Goal: Task Accomplishment & Management: Use online tool/utility

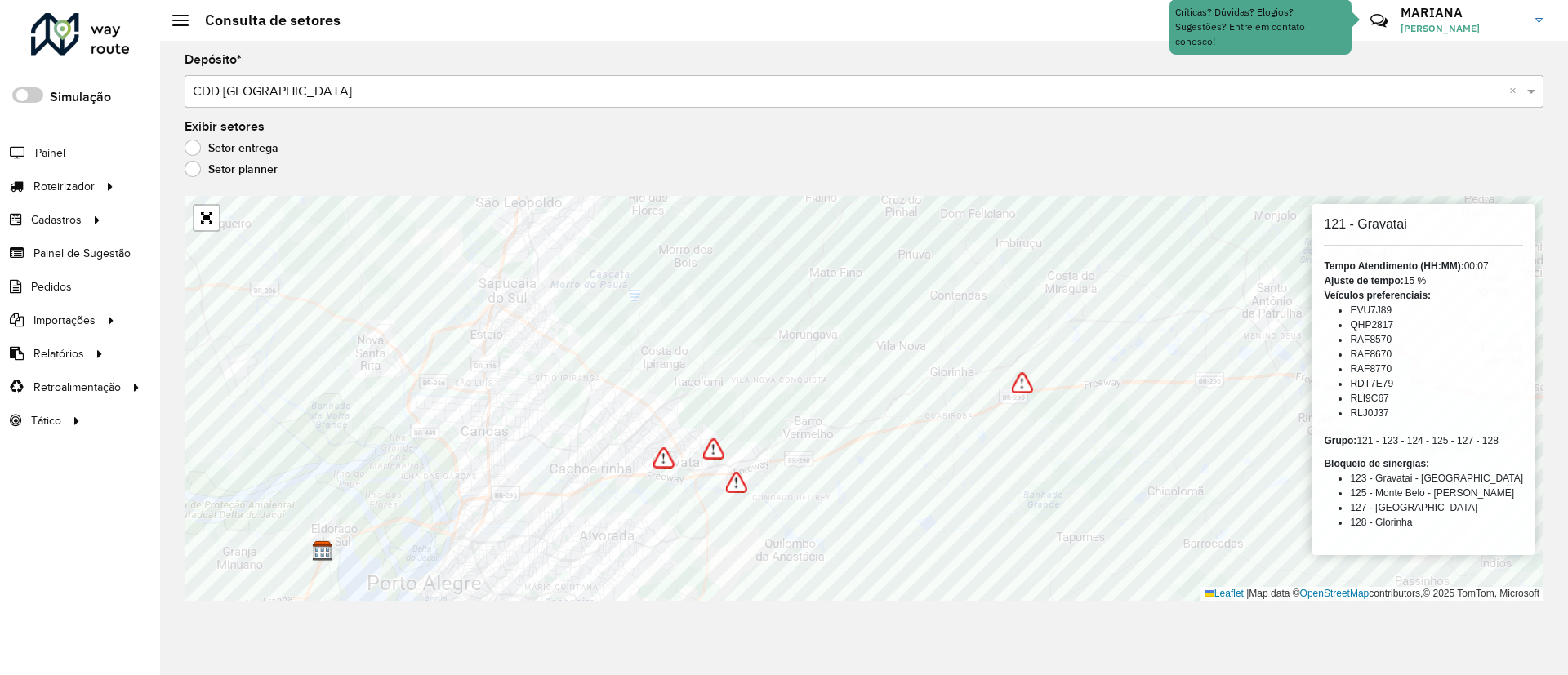
click at [0, 0] on link "Setor" at bounding box center [0, 0] width 0 height 0
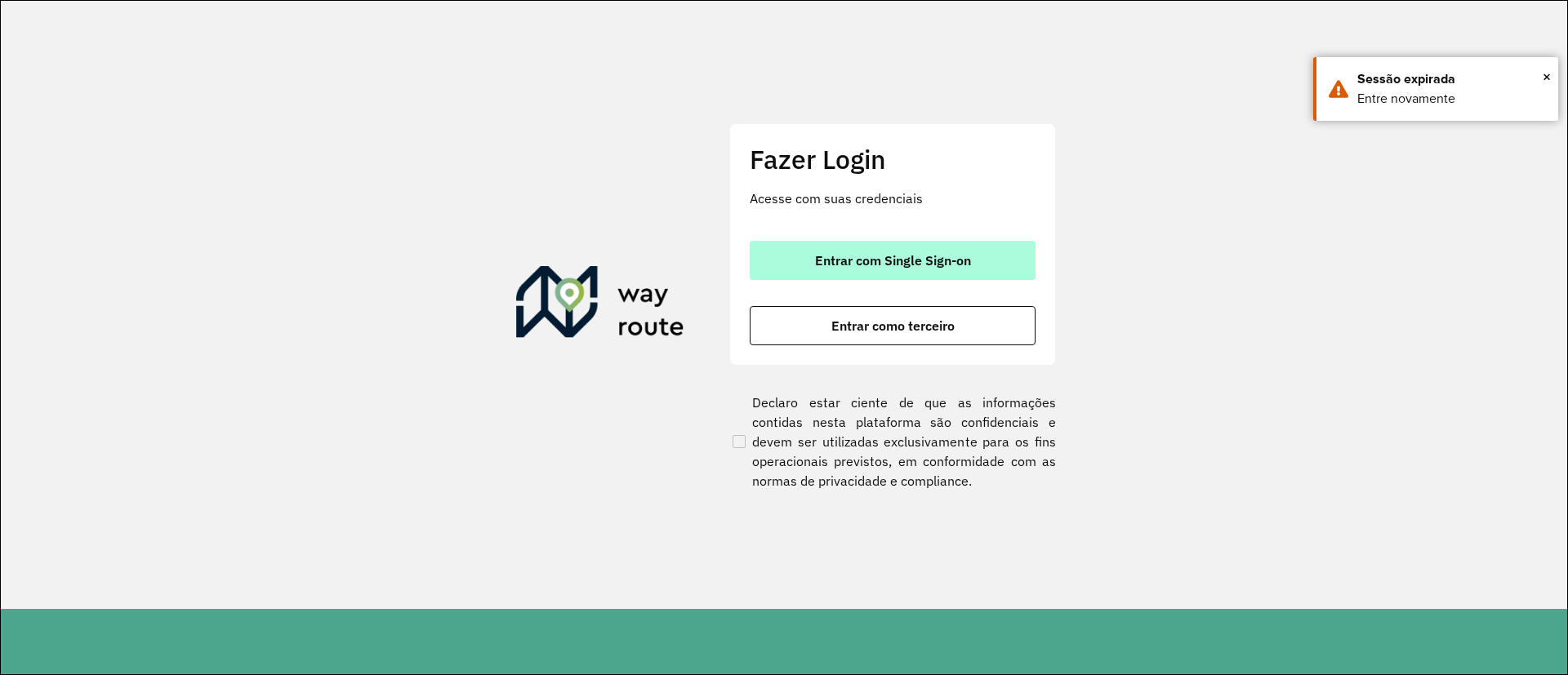
click at [828, 274] on button "Entrar com Single Sign-on" at bounding box center [893, 260] width 286 height 39
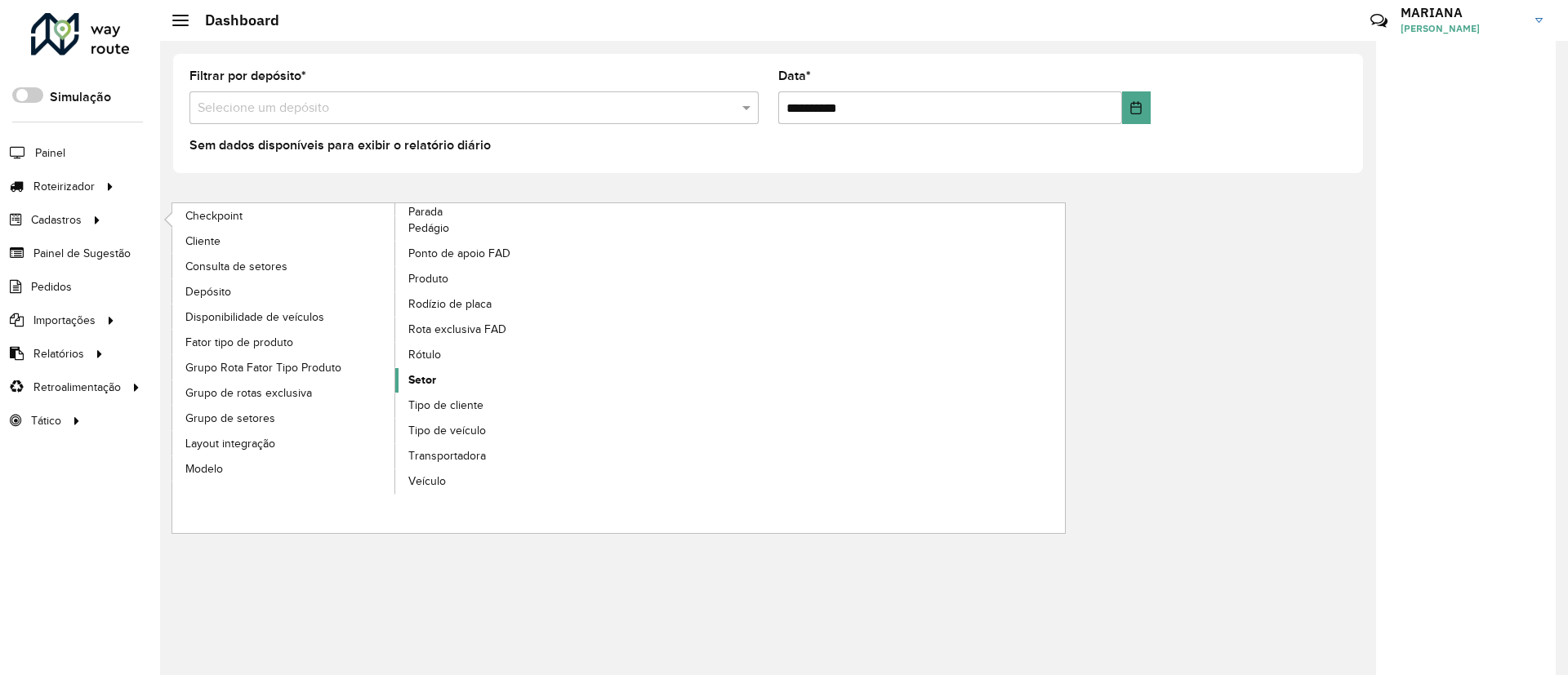
click at [426, 378] on span "Setor" at bounding box center [422, 380] width 28 height 18
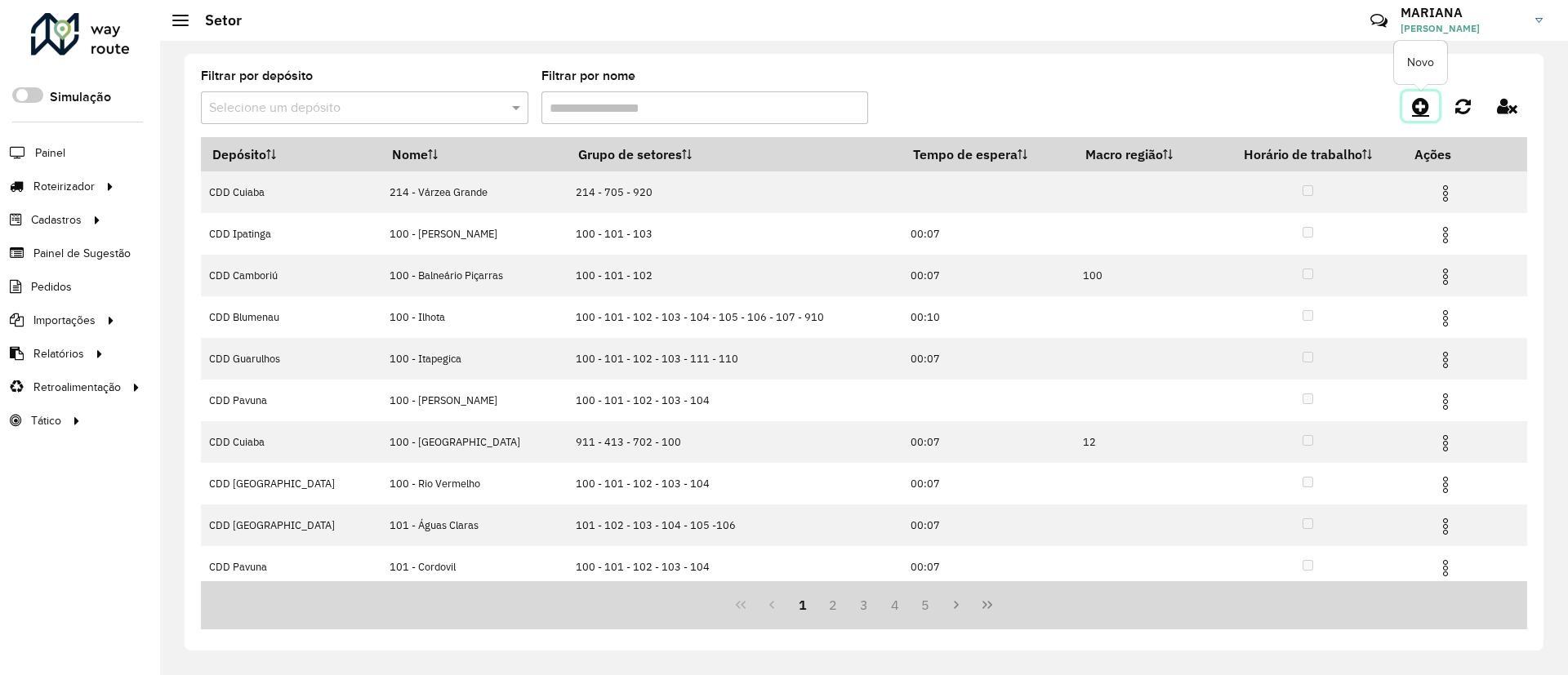
click at [1418, 101] on icon at bounding box center [1420, 105] width 18 height 19
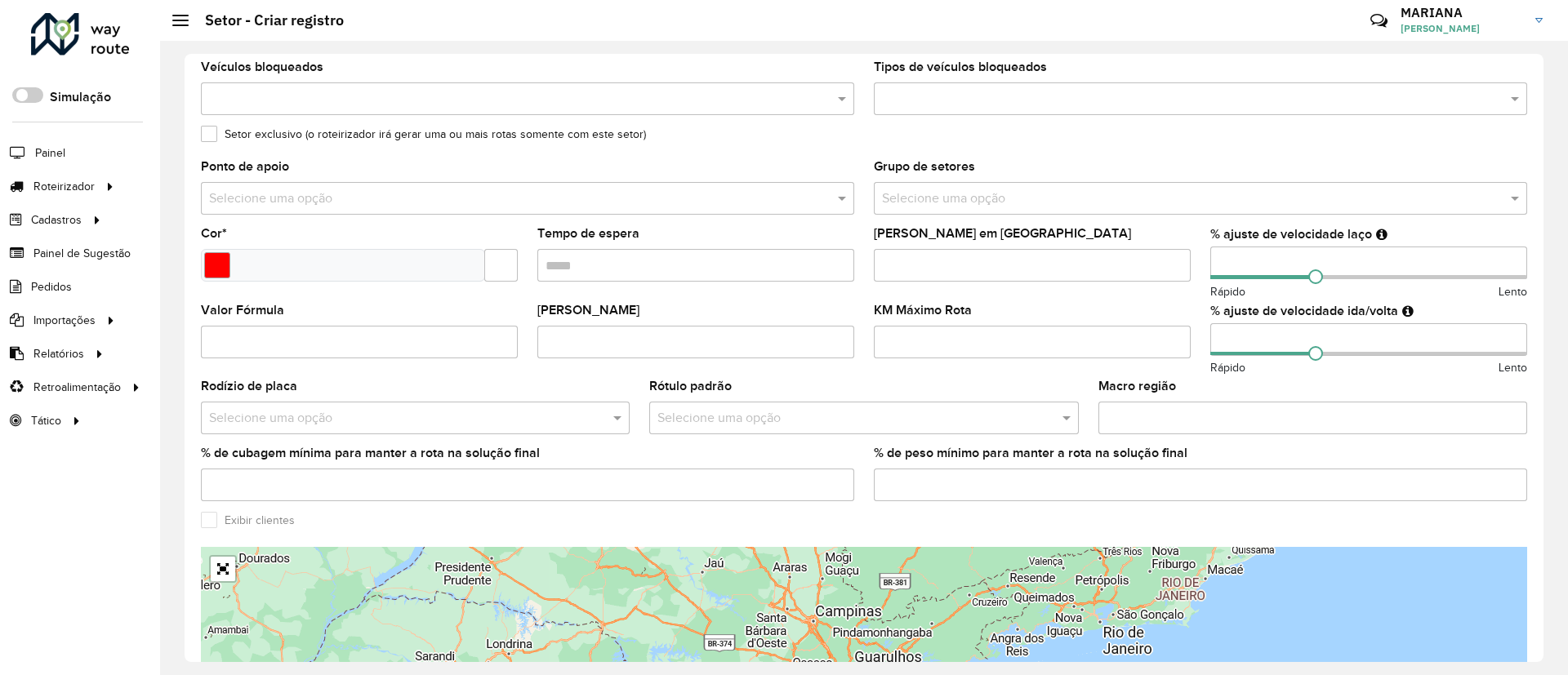
scroll to position [257, 0]
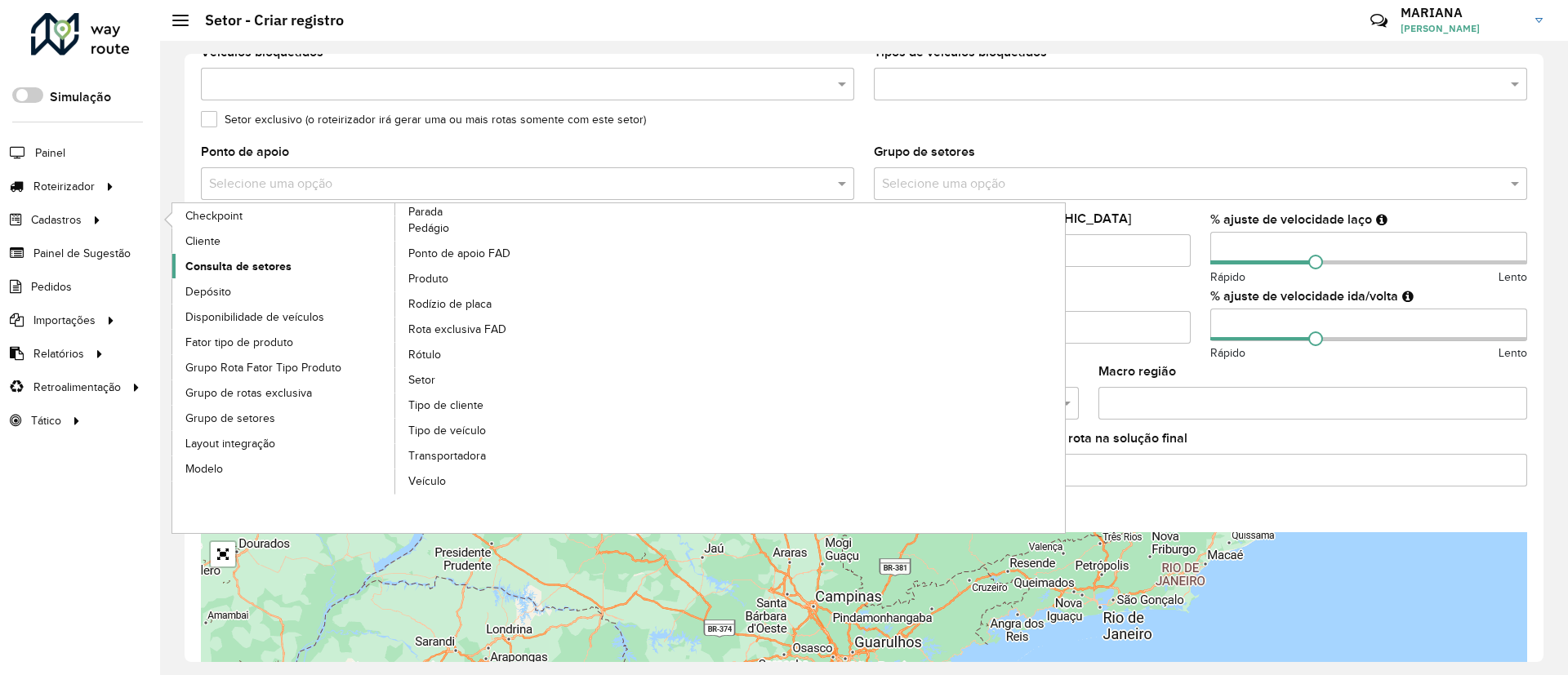
click at [278, 265] on span "Consulta de setores" at bounding box center [238, 266] width 106 height 18
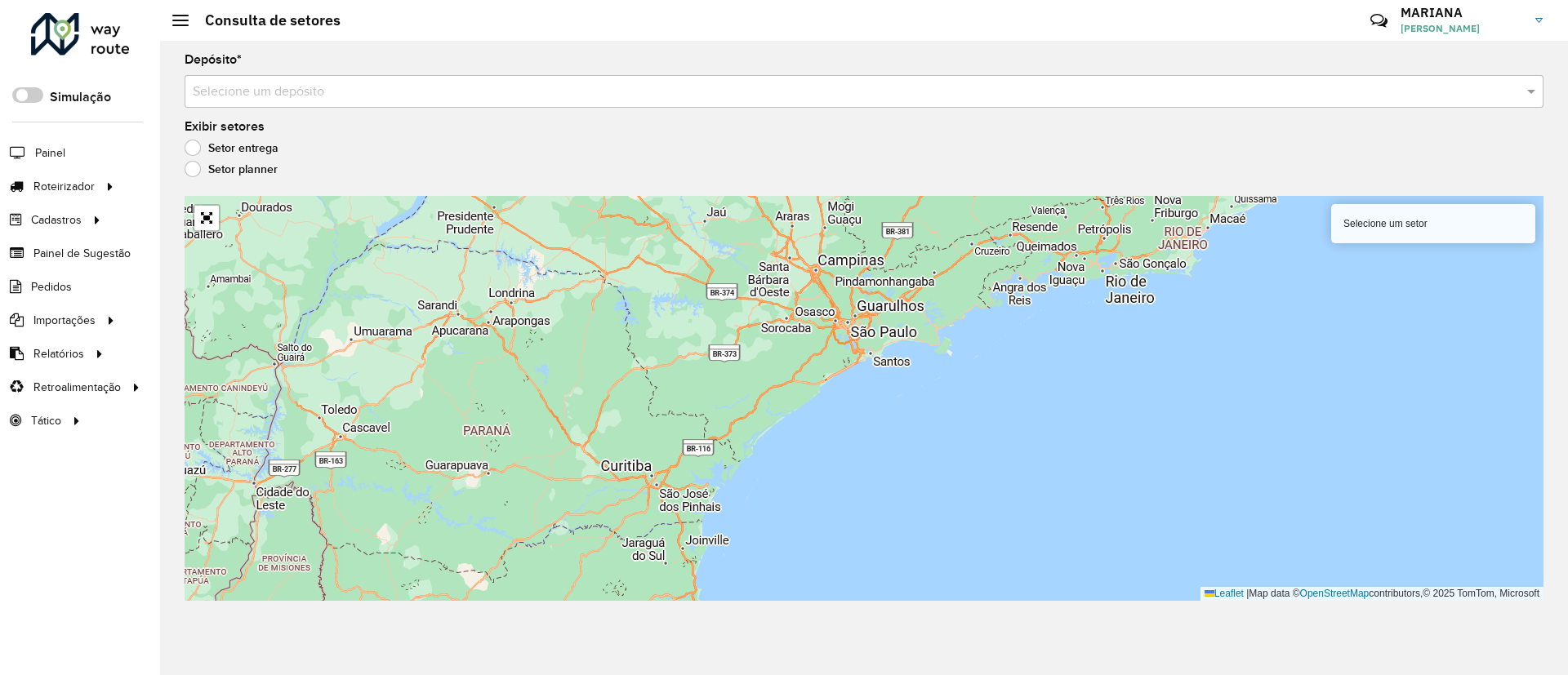
click at [400, 101] on div "Selecione um depósito" at bounding box center [863, 90] width 1359 height 32
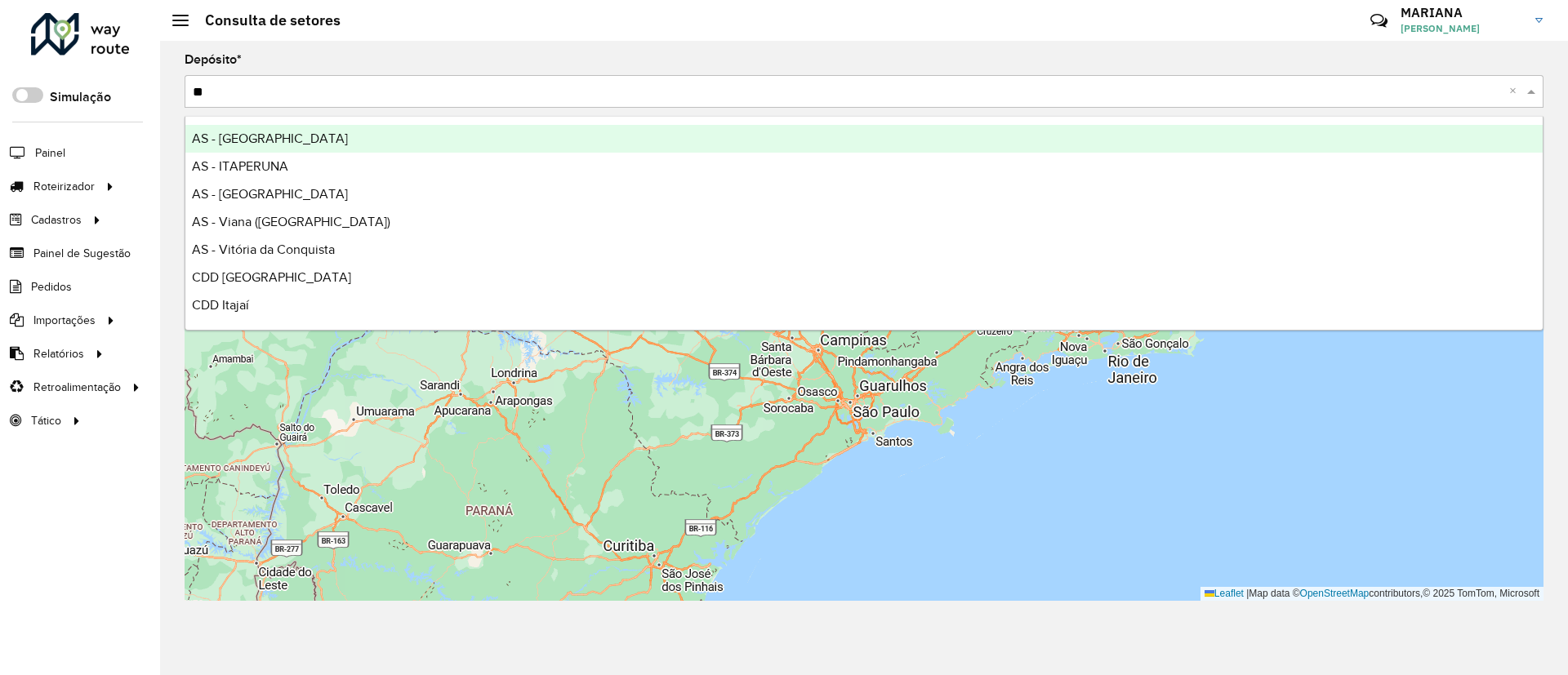
type input "***"
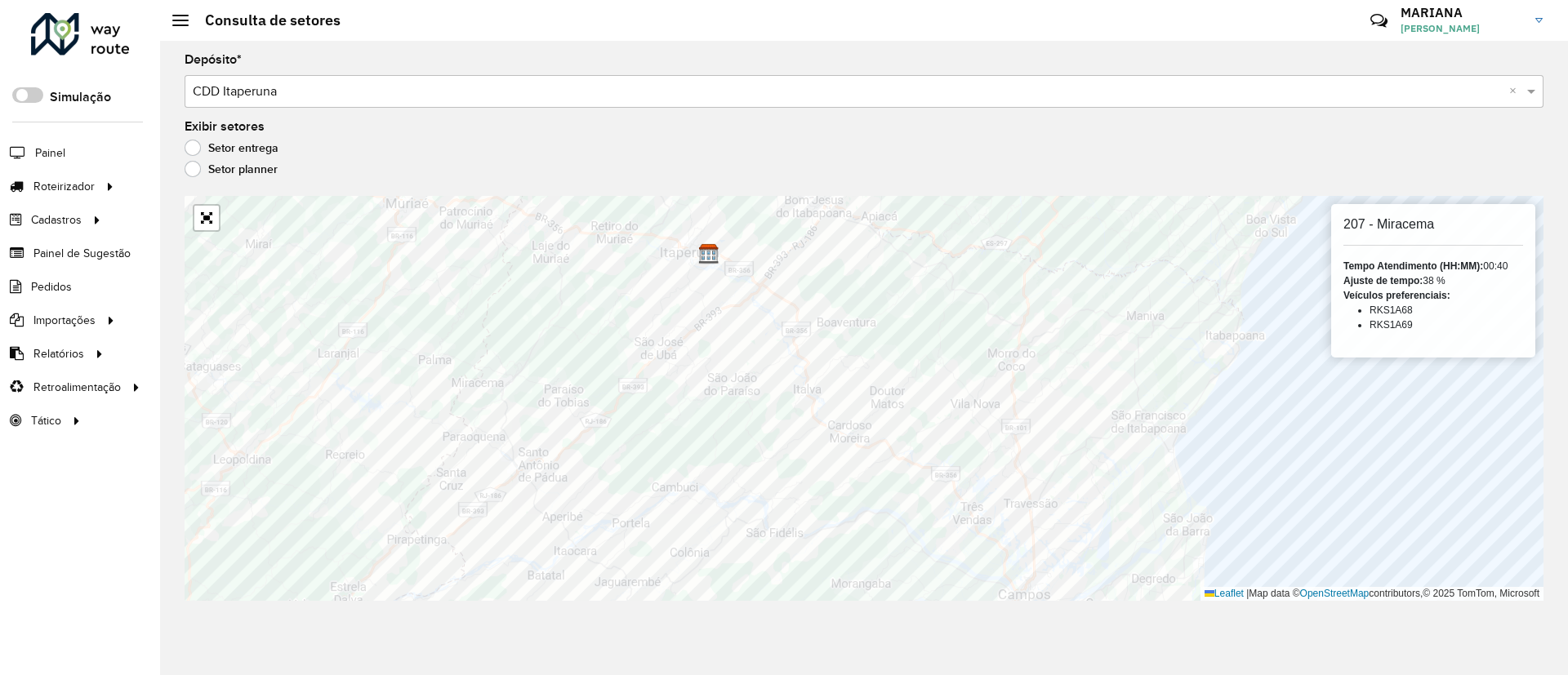
click at [131, 487] on div "Roteirizador AmbevTech Simulação Painel Roteirizador Entregas Cadastros Checkpo…" at bounding box center [79, 338] width 160 height 675
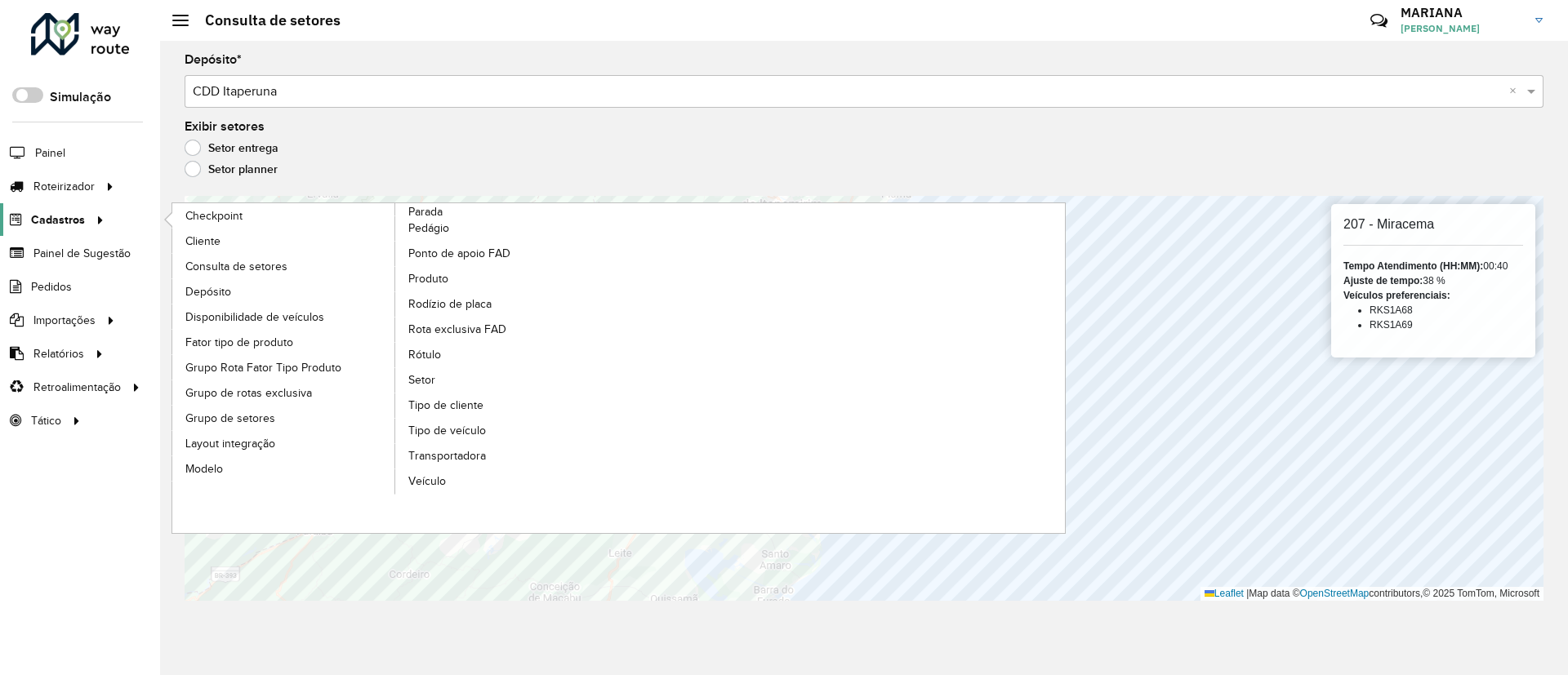
click at [80, 220] on span "Cadastros" at bounding box center [58, 219] width 53 height 18
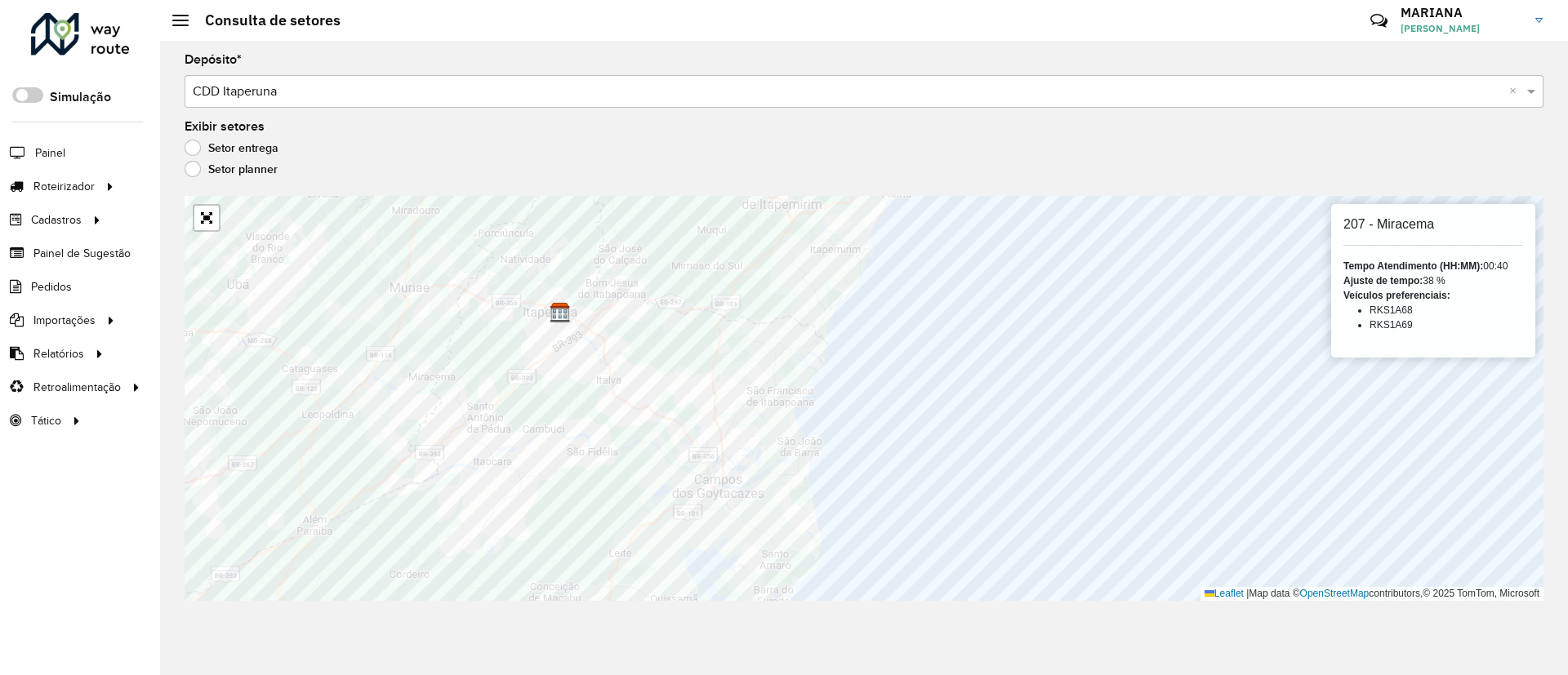
click at [89, 465] on div "Roteirizador AmbevTech Simulação Painel Roteirizador Entregas Cadastros Checkpo…" at bounding box center [79, 338] width 160 height 675
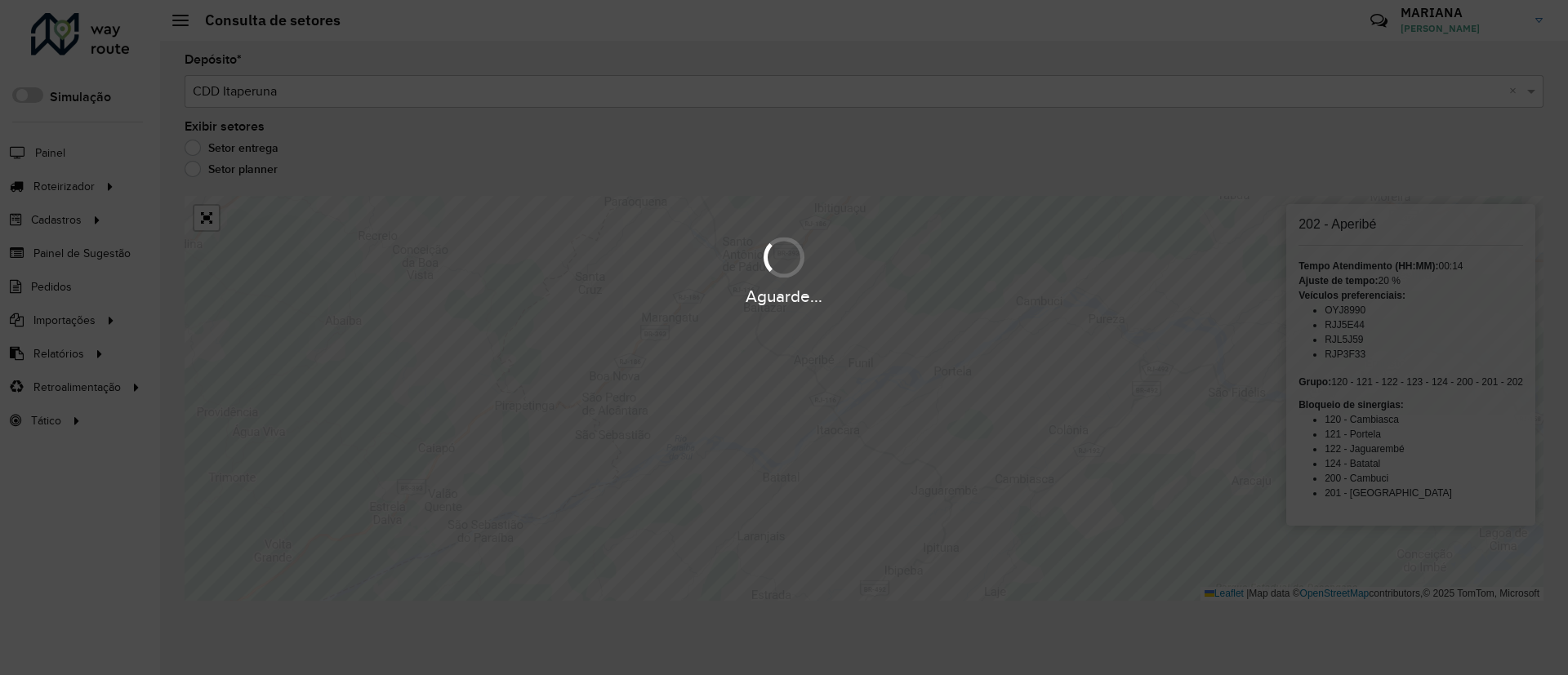
click at [784, 305] on hb-app "Aguarde... Pop-up bloqueado! Seu navegador bloqueou automáticamente a abertura …" at bounding box center [784, 338] width 1568 height 675
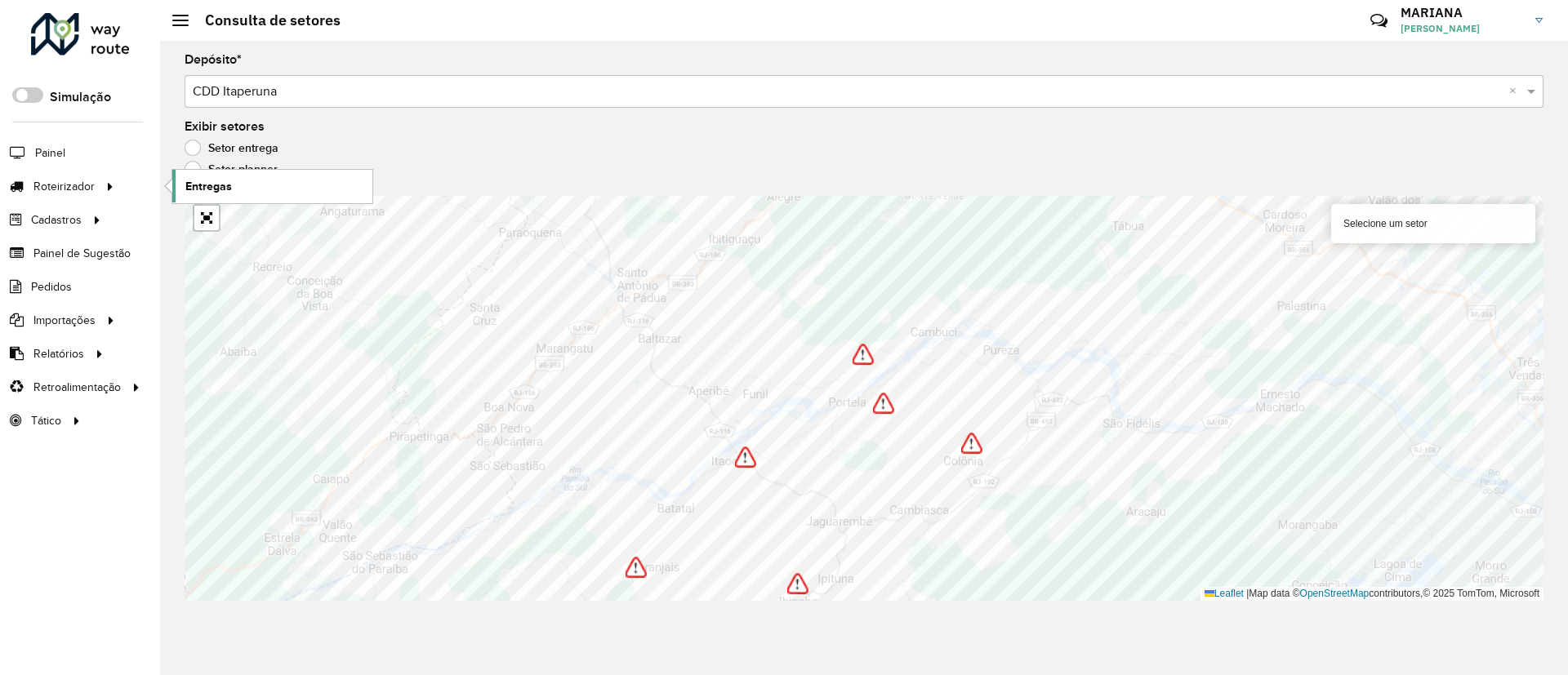
click at [201, 184] on span "Entregas" at bounding box center [208, 186] width 46 height 18
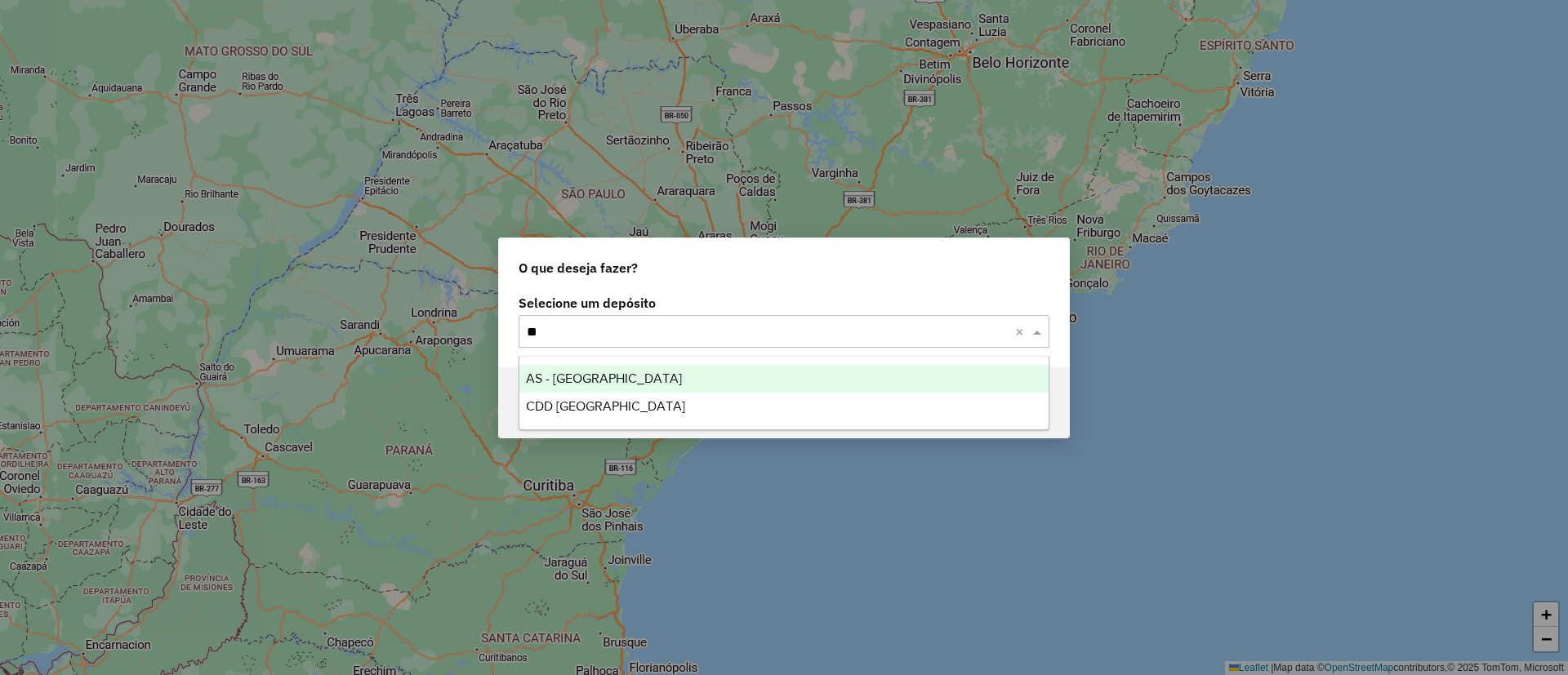
type input "***"
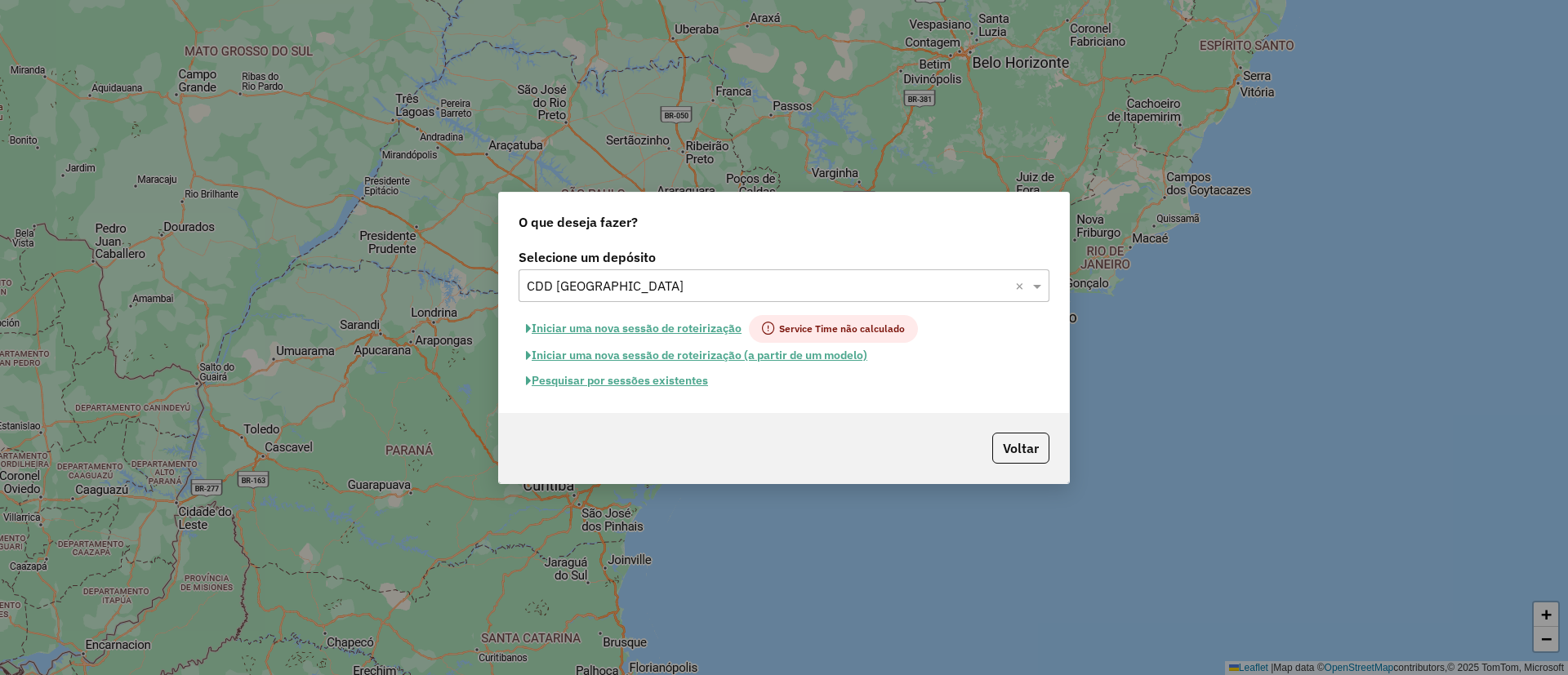
click at [630, 373] on button "Pesquisar por sessões existentes" at bounding box center [616, 380] width 196 height 25
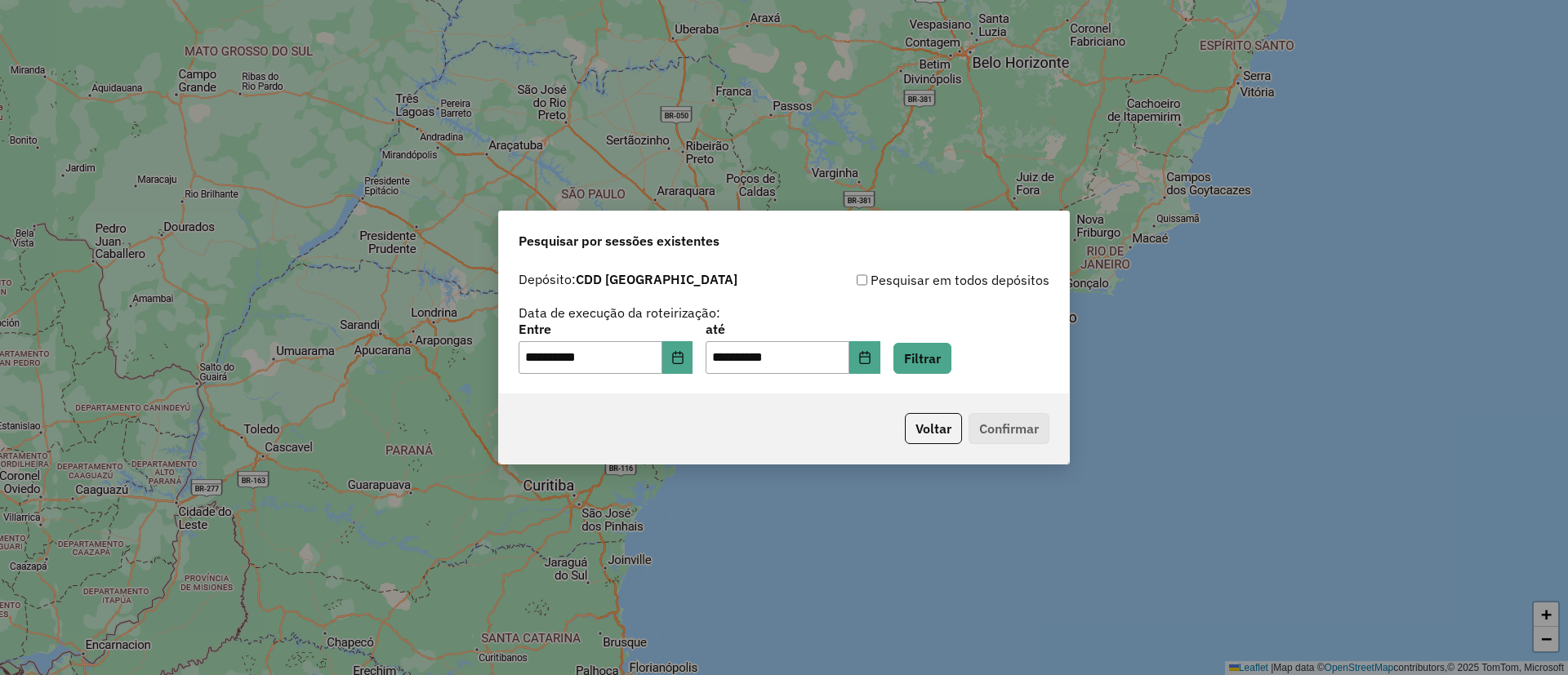
click at [684, 339] on div "**********" at bounding box center [605, 349] width 174 height 51
click at [685, 349] on button "Choose Date" at bounding box center [678, 357] width 31 height 32
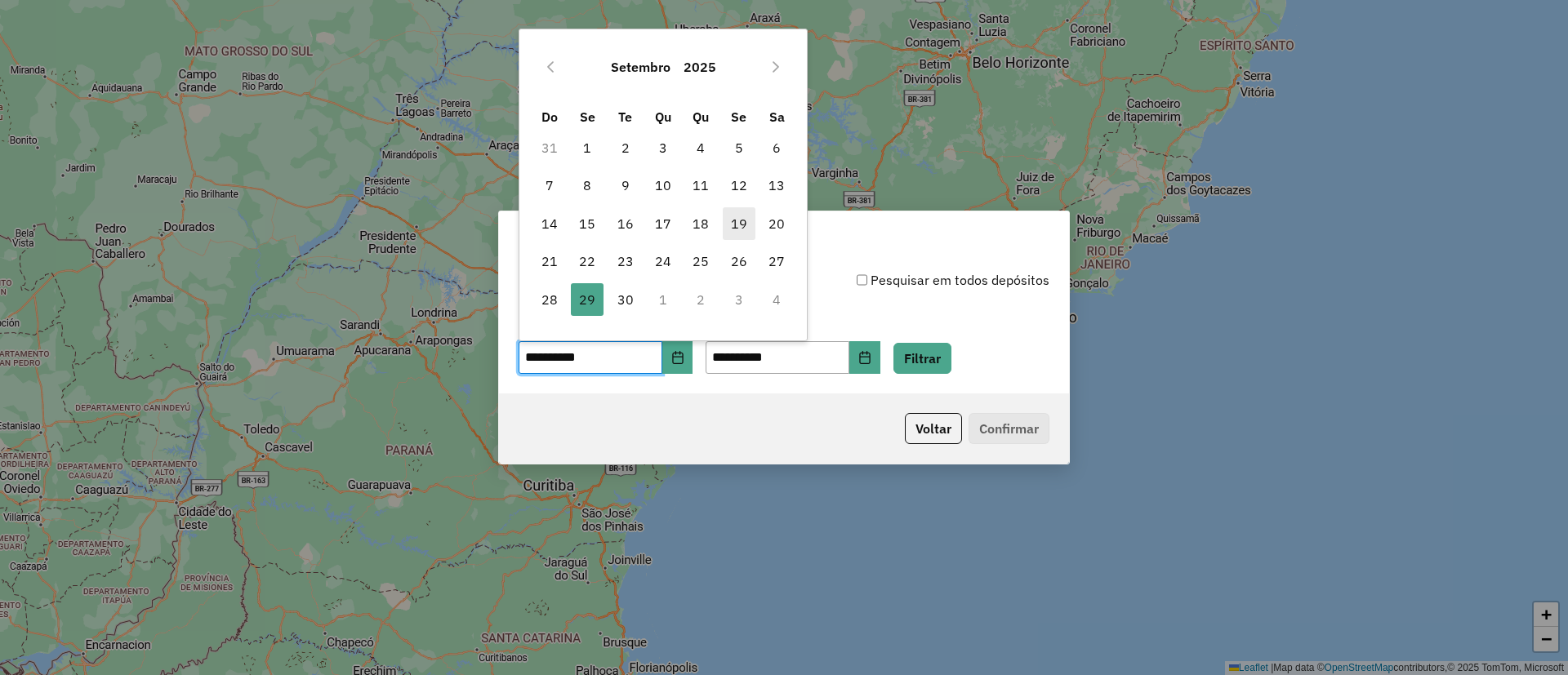
click at [736, 224] on span "19" at bounding box center [738, 223] width 32 height 32
type input "**********"
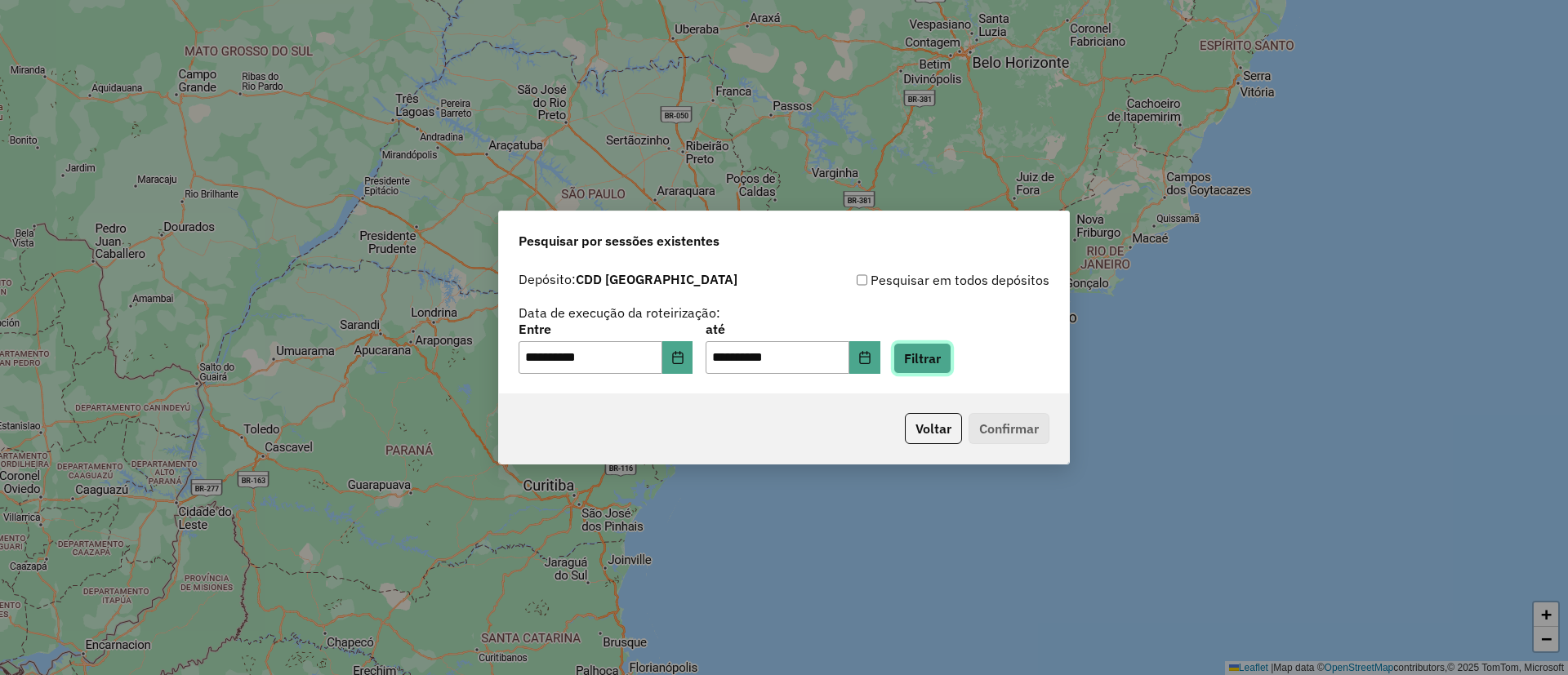
click at [949, 354] on button "Filtrar" at bounding box center [921, 359] width 58 height 31
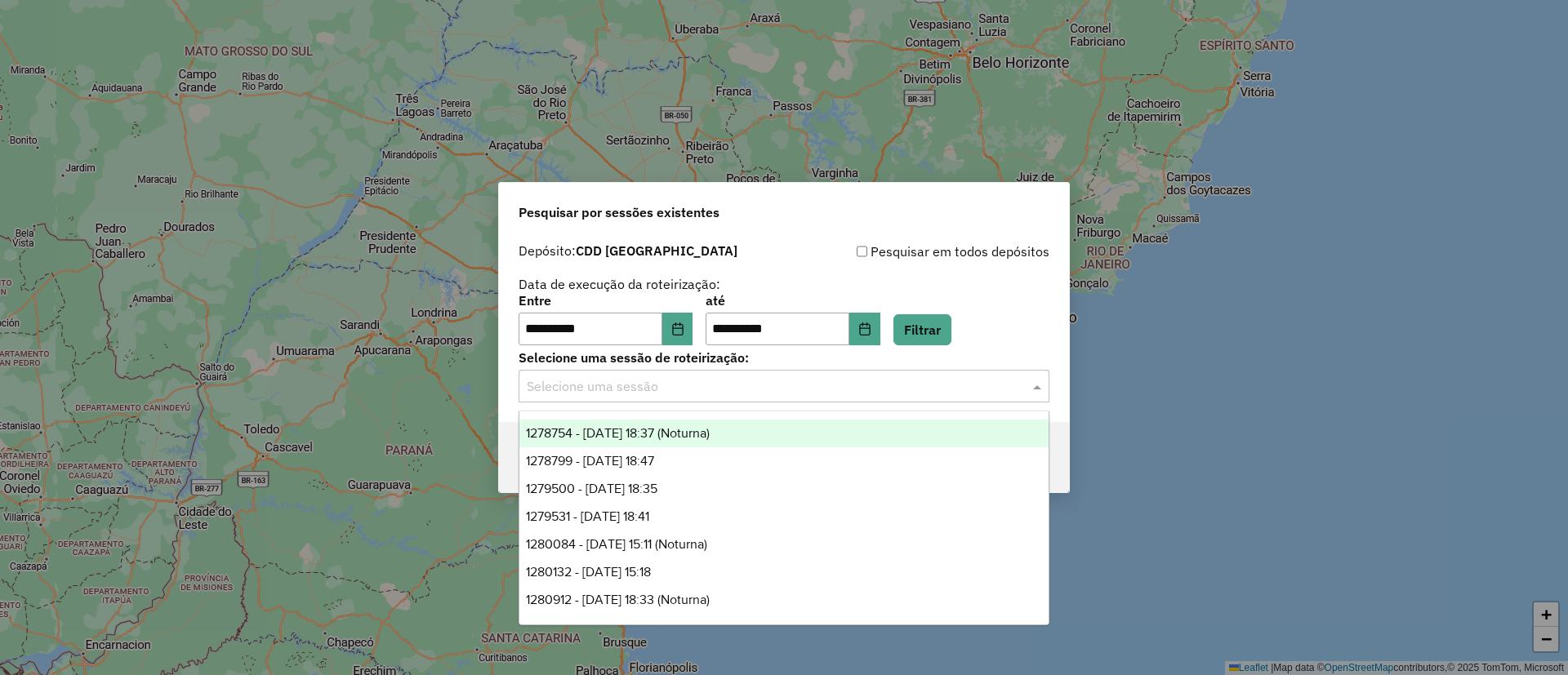
click at [652, 388] on input "text" at bounding box center [767, 386] width 481 height 19
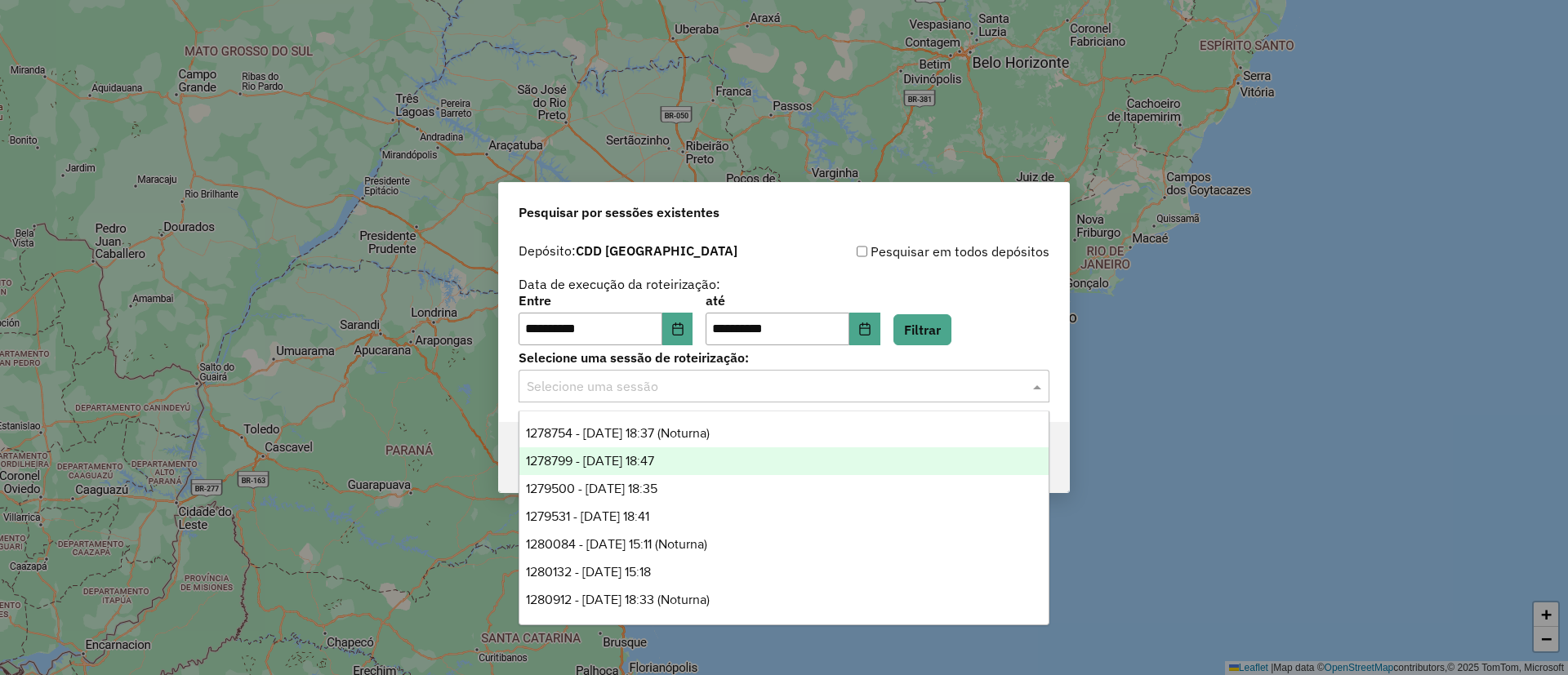
click at [687, 464] on div "1278799 - 19/09/2025 18:47" at bounding box center [784, 461] width 529 height 28
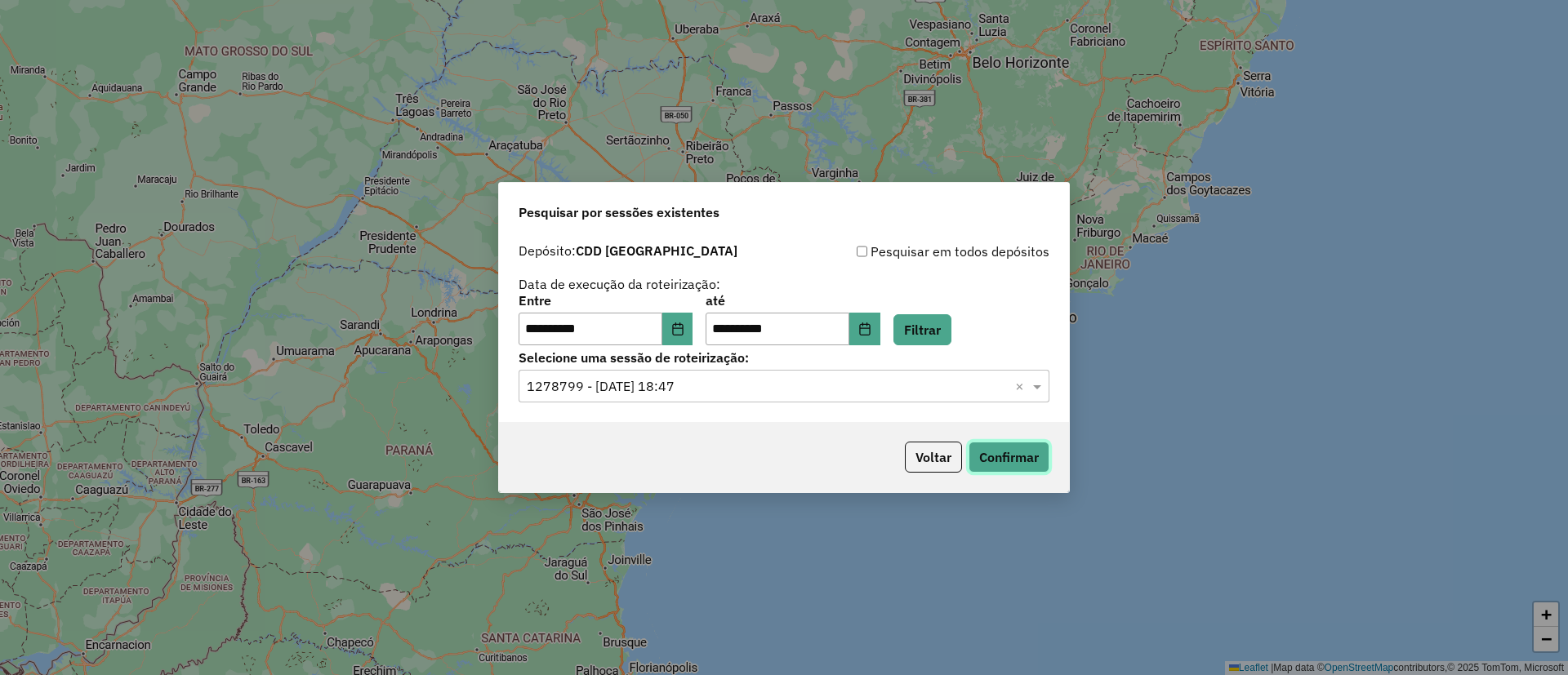
click at [1004, 470] on button "Confirmar" at bounding box center [1009, 457] width 81 height 31
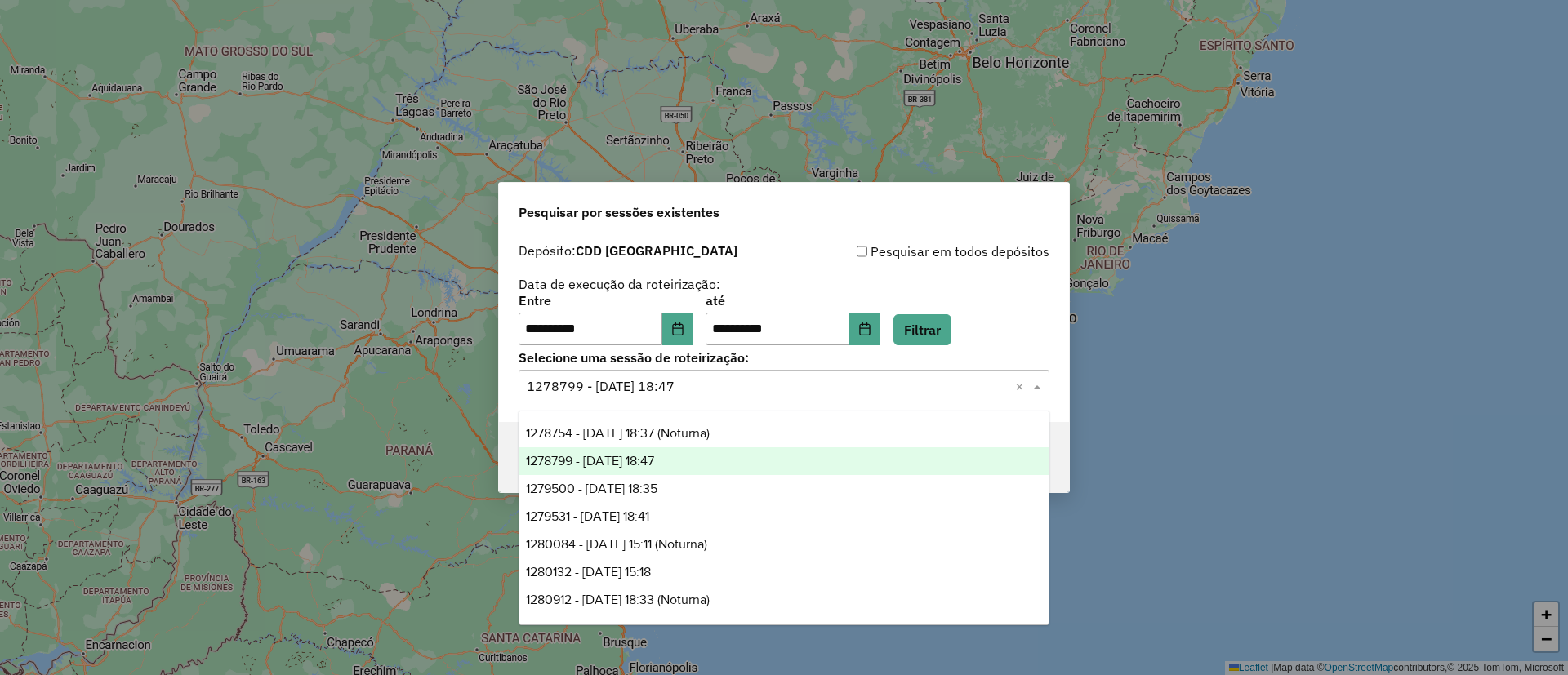
click at [855, 391] on input "text" at bounding box center [767, 386] width 481 height 19
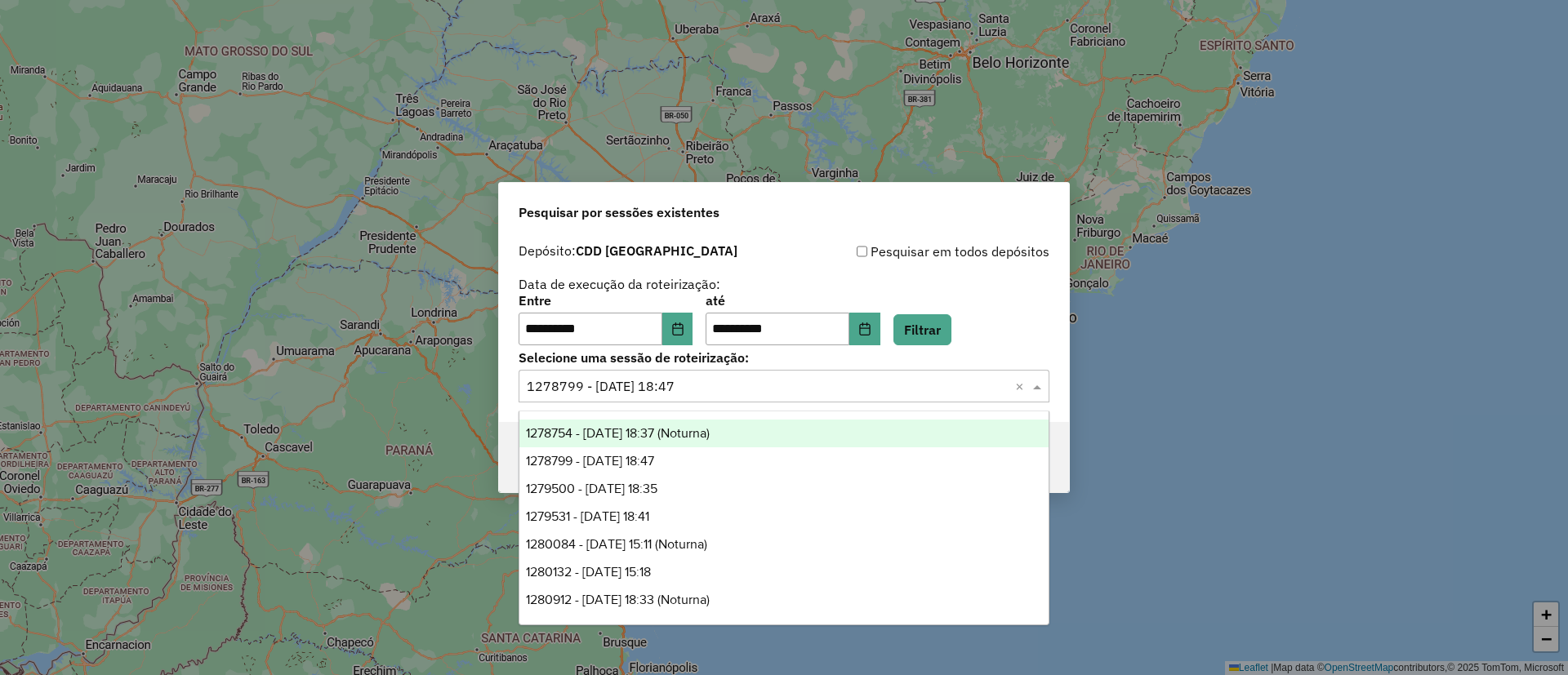
click at [805, 431] on div "1278754 - 19/09/2025 18:37 (Noturna)" at bounding box center [784, 433] width 529 height 28
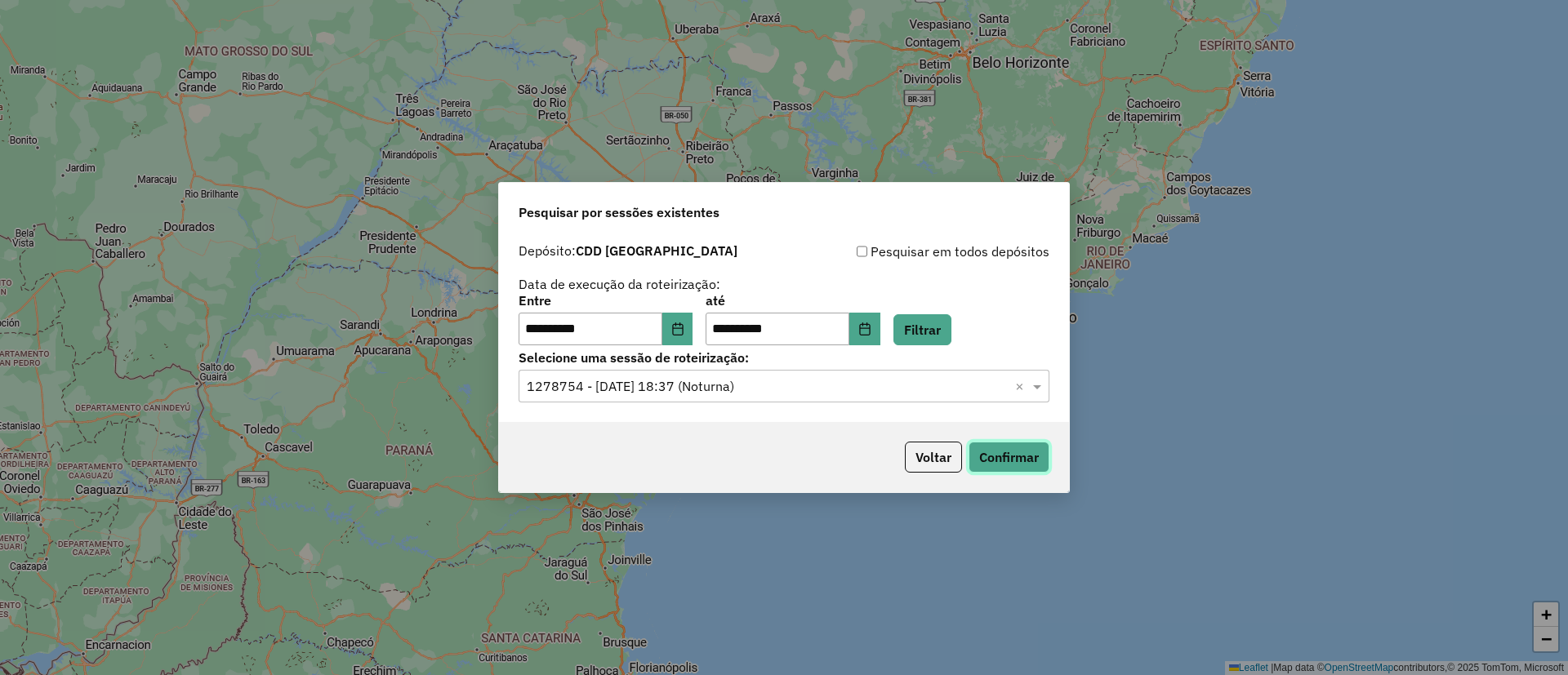
click at [1035, 453] on button "Confirmar" at bounding box center [1009, 457] width 81 height 31
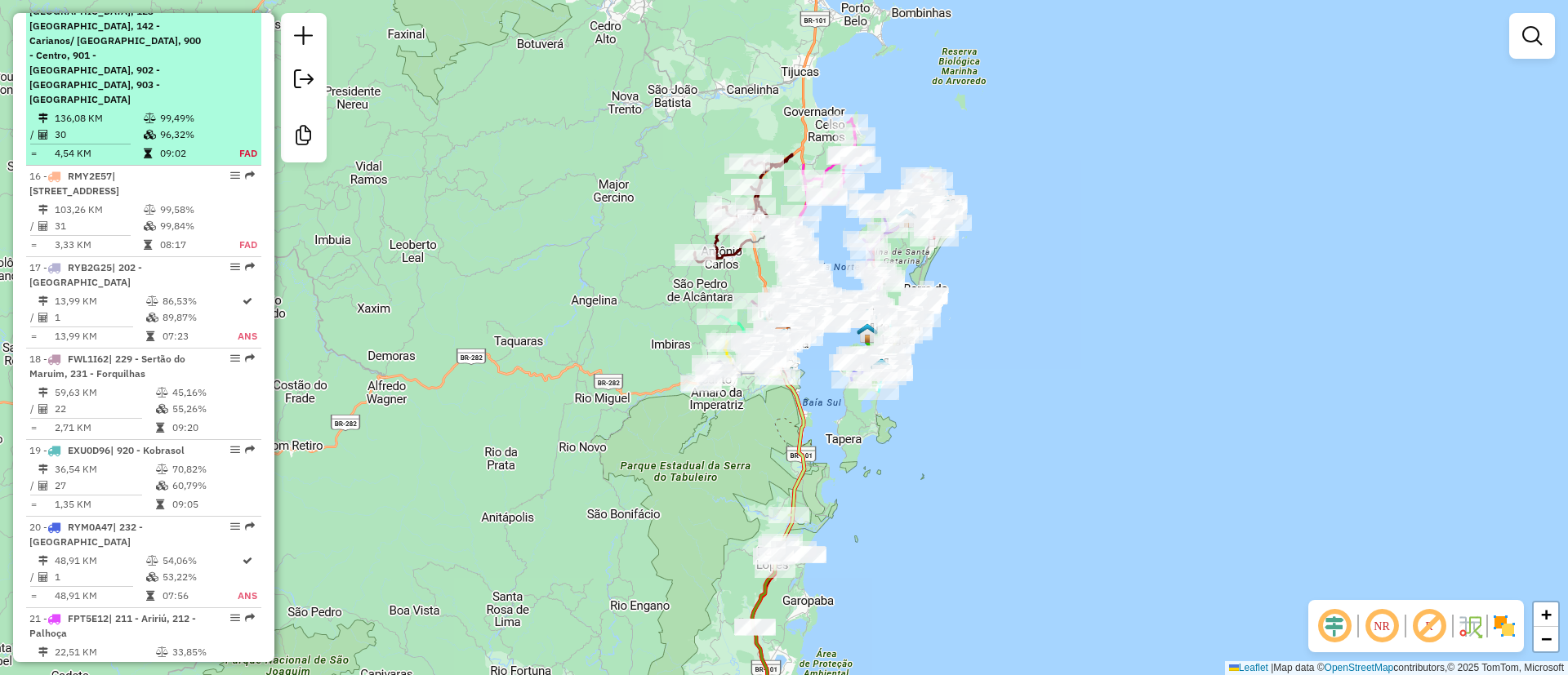
scroll to position [2068, 0]
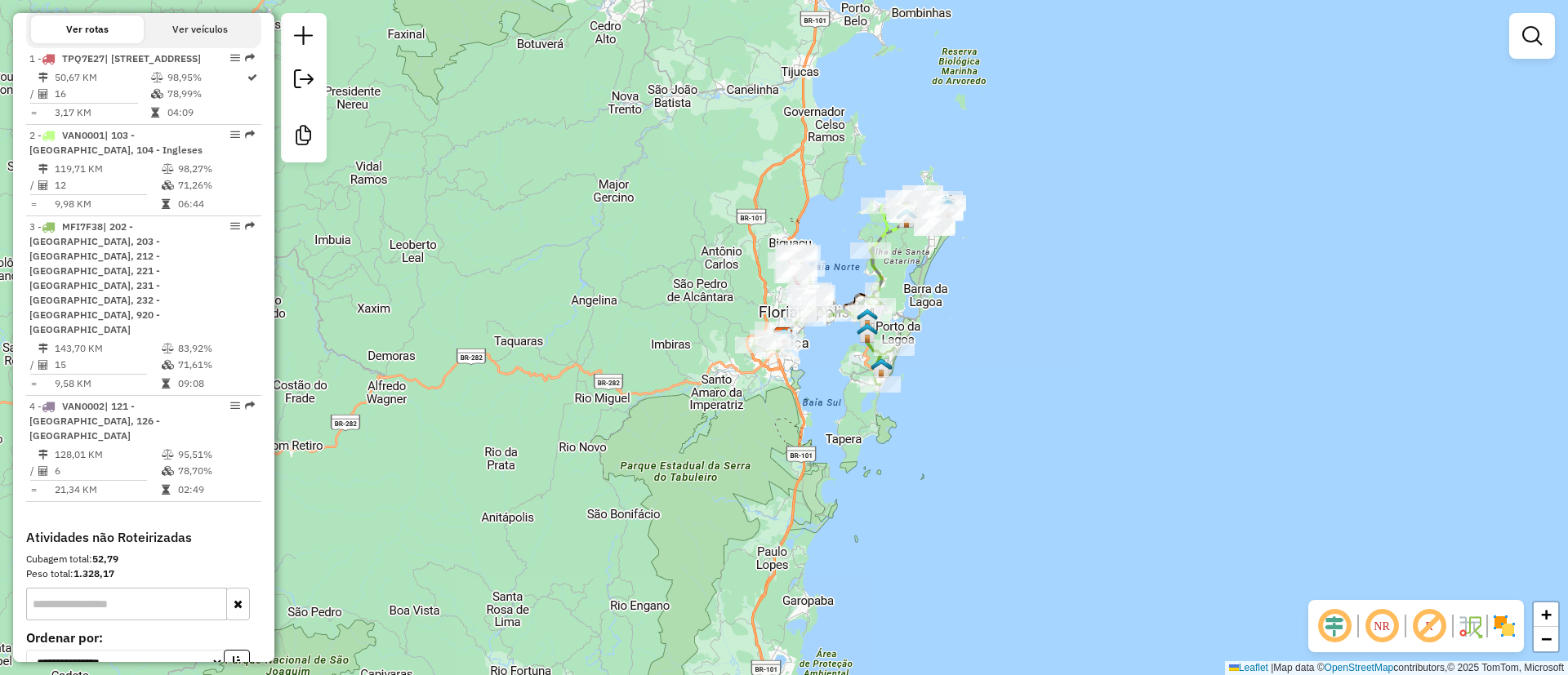
scroll to position [644, 0]
